Goal: Navigation & Orientation: Locate item on page

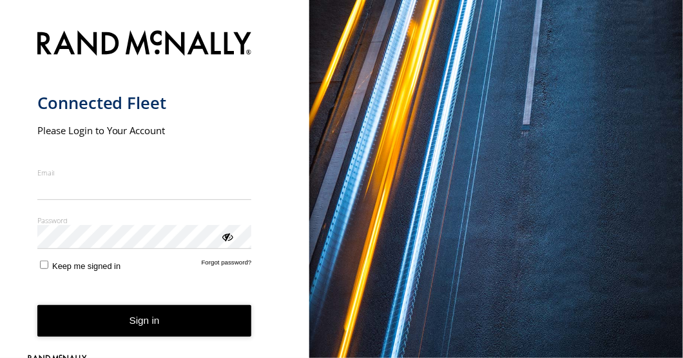
type input "**********"
click at [153, 329] on button "Sign in" at bounding box center [144, 321] width 215 height 32
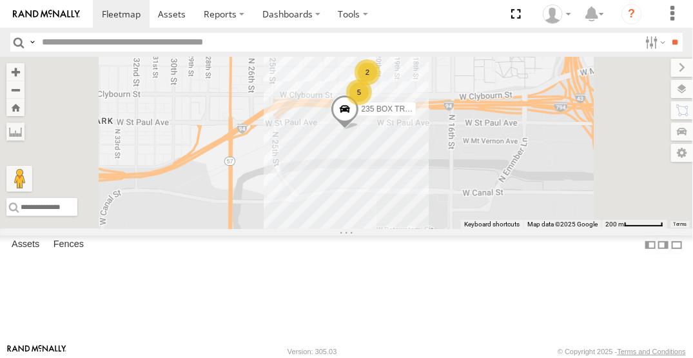
drag, startPoint x: 472, startPoint y: 217, endPoint x: 514, endPoint y: 240, distance: 47.9
click at [514, 229] on div "235 BOX TRUCK 5 2" at bounding box center [346, 143] width 693 height 172
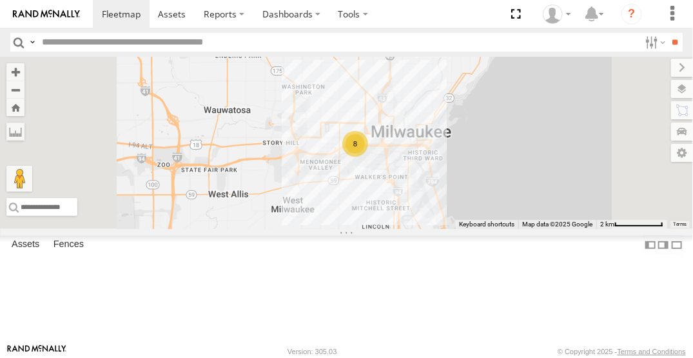
drag, startPoint x: 478, startPoint y: 289, endPoint x: 449, endPoint y: 245, distance: 52.6
click at [449, 229] on div "8" at bounding box center [346, 143] width 693 height 172
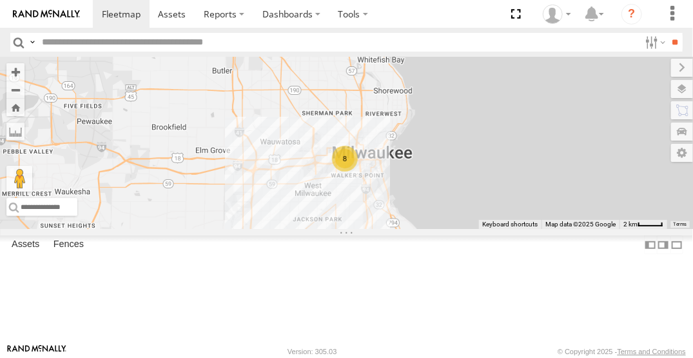
drag, startPoint x: 432, startPoint y: 262, endPoint x: 447, endPoint y: 254, distance: 17.6
click at [447, 229] on div "8" at bounding box center [346, 143] width 693 height 172
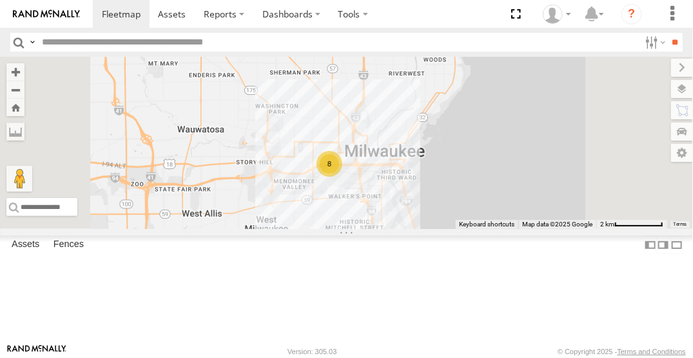
drag, startPoint x: 434, startPoint y: 210, endPoint x: 421, endPoint y: 263, distance: 54.4
click at [421, 229] on div "8" at bounding box center [346, 143] width 693 height 172
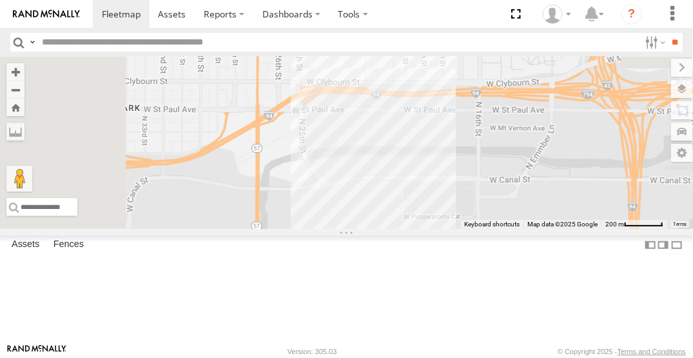
drag, startPoint x: 409, startPoint y: 182, endPoint x: 547, endPoint y: 345, distance: 214.1
click at [528, 357] on html at bounding box center [346, 179] width 693 height 358
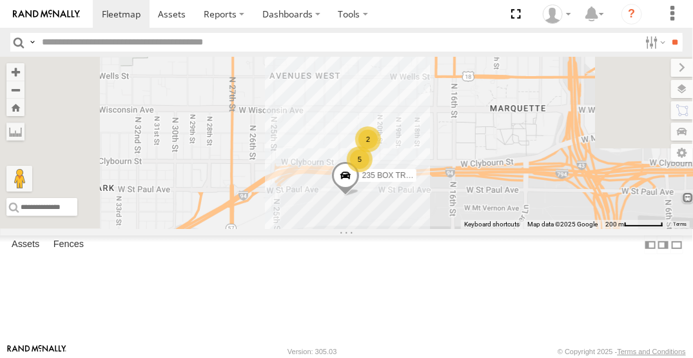
drag, startPoint x: 567, startPoint y: 259, endPoint x: 541, endPoint y: 342, distance: 87.9
click at [541, 229] on div "5 2 235 BOX TRUCK Keyboard shortcuts Map Data Map data ©2025 Google Map data ©2…" at bounding box center [346, 143] width 693 height 172
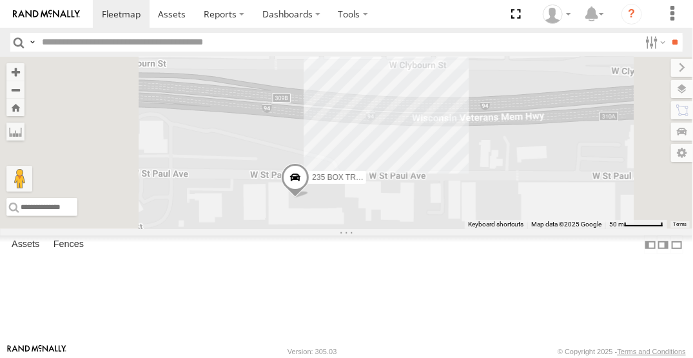
drag, startPoint x: 512, startPoint y: 266, endPoint x: 511, endPoint y: 311, distance: 45.1
click at [511, 229] on div "235 BOX TRUCK 225 BOX TRUCK 4" at bounding box center [346, 143] width 693 height 172
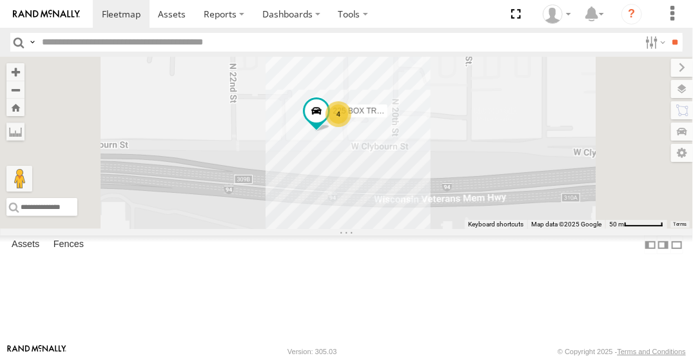
drag, startPoint x: 523, startPoint y: 202, endPoint x: 488, endPoint y: 277, distance: 83.1
click at [488, 229] on div "235 BOX TRUCK 225 BOX TRUCK 4" at bounding box center [346, 143] width 693 height 172
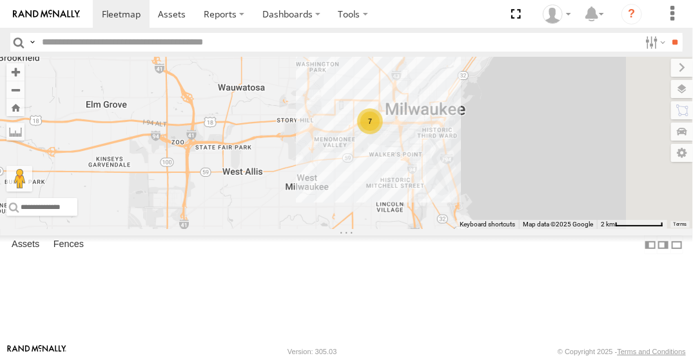
drag, startPoint x: 562, startPoint y: 132, endPoint x: 485, endPoint y: 208, distance: 107.1
click at [485, 208] on div "7" at bounding box center [346, 143] width 693 height 172
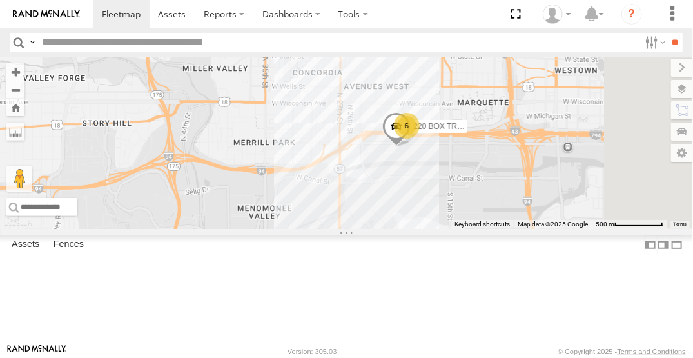
drag, startPoint x: 514, startPoint y: 172, endPoint x: 387, endPoint y: 268, distance: 159.2
click at [387, 229] on div "6 220 BOX TRUCK" at bounding box center [346, 143] width 693 height 172
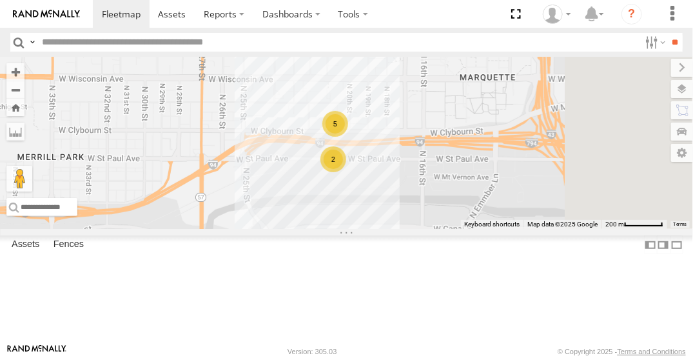
drag, startPoint x: 565, startPoint y: 202, endPoint x: 437, endPoint y: 264, distance: 142.2
click at [437, 229] on div "5 2" at bounding box center [346, 143] width 693 height 172
